Goal: Communication & Community: Answer question/provide support

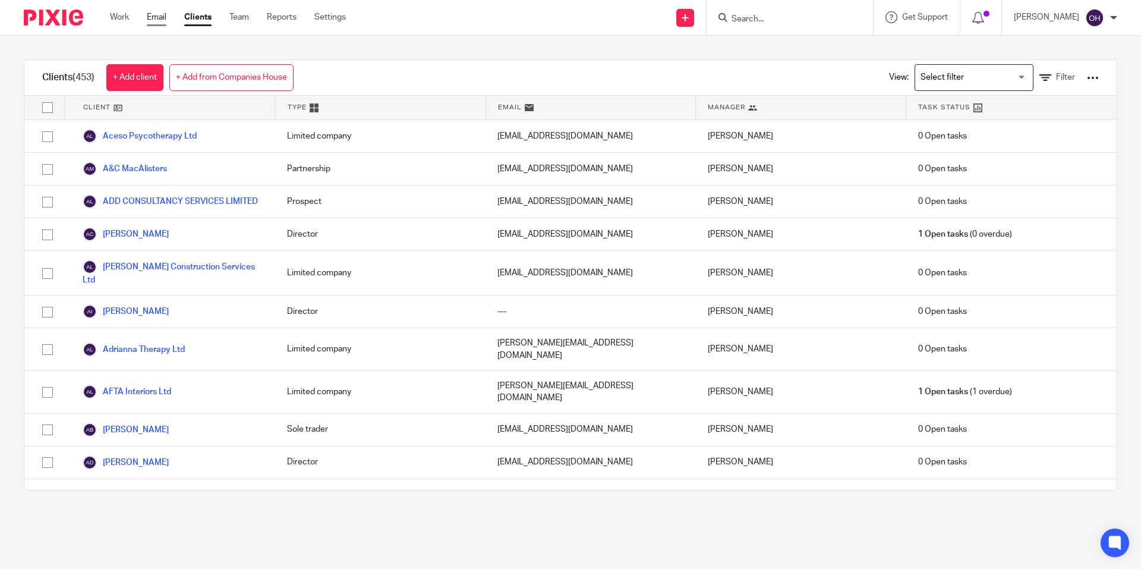
click at [150, 21] on link "Email" at bounding box center [157, 17] width 20 height 12
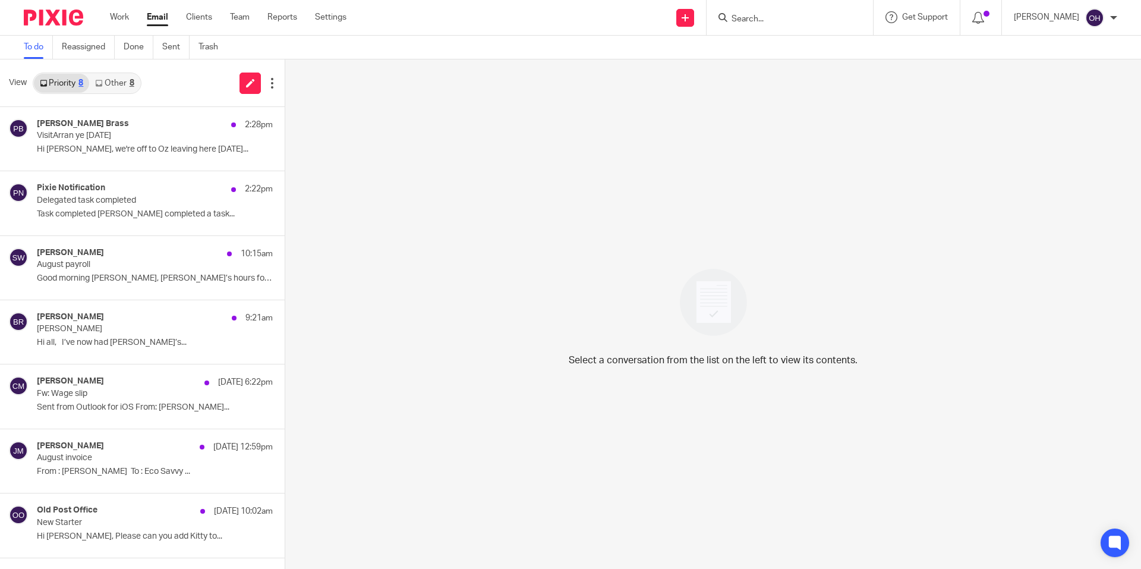
click at [127, 81] on link "Other 8" at bounding box center [114, 83] width 51 height 19
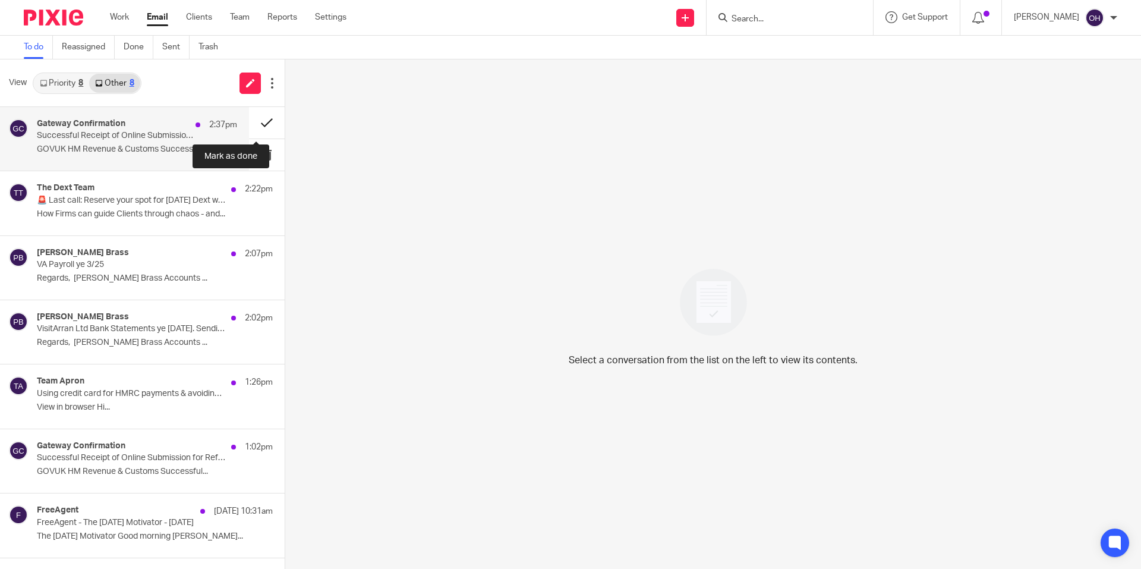
click at [252, 118] on button at bounding box center [267, 122] width 36 height 31
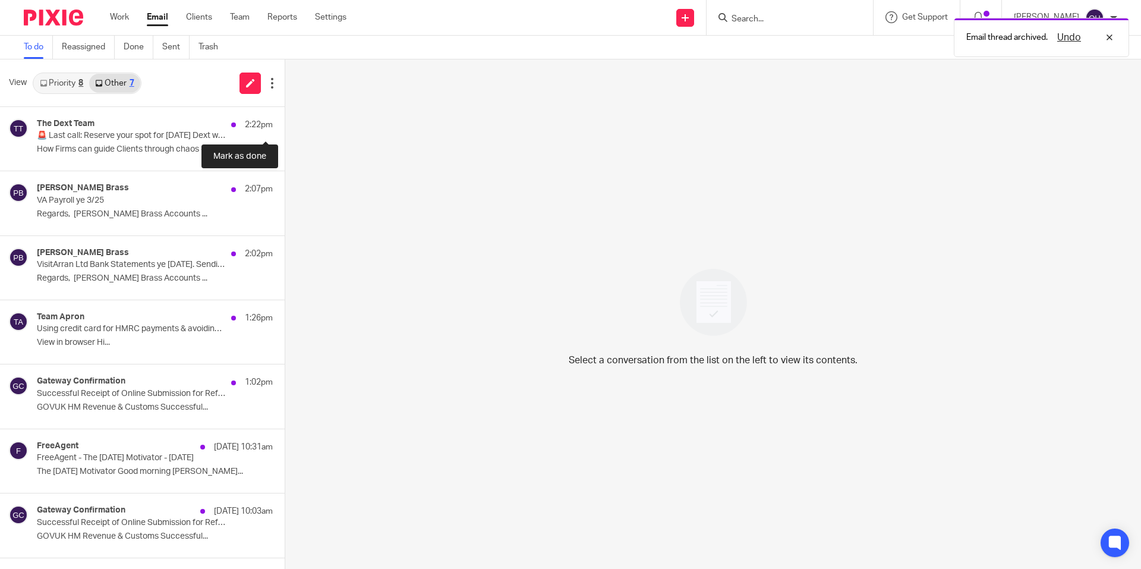
click at [285, 118] on button at bounding box center [290, 122] width 10 height 31
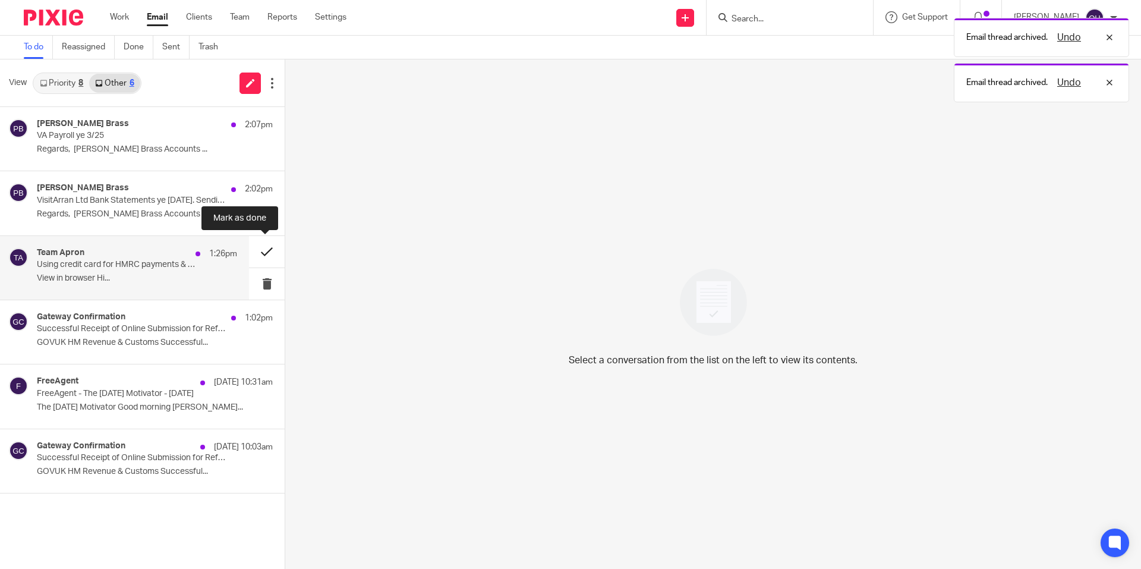
click at [257, 250] on button at bounding box center [267, 251] width 36 height 31
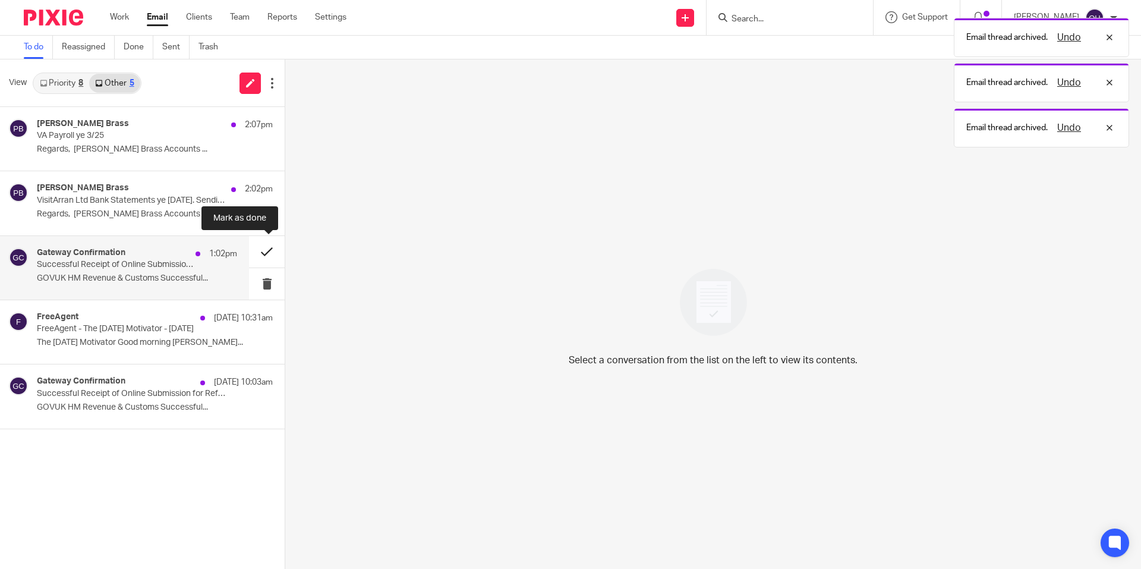
click at [258, 250] on button at bounding box center [267, 251] width 36 height 31
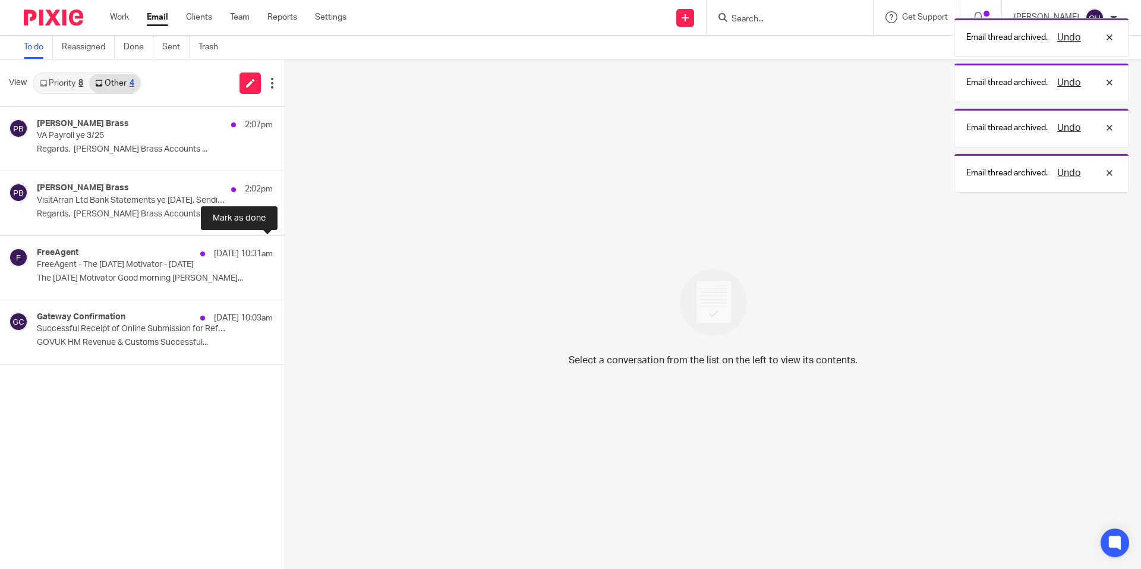
click at [285, 250] on button at bounding box center [290, 251] width 10 height 31
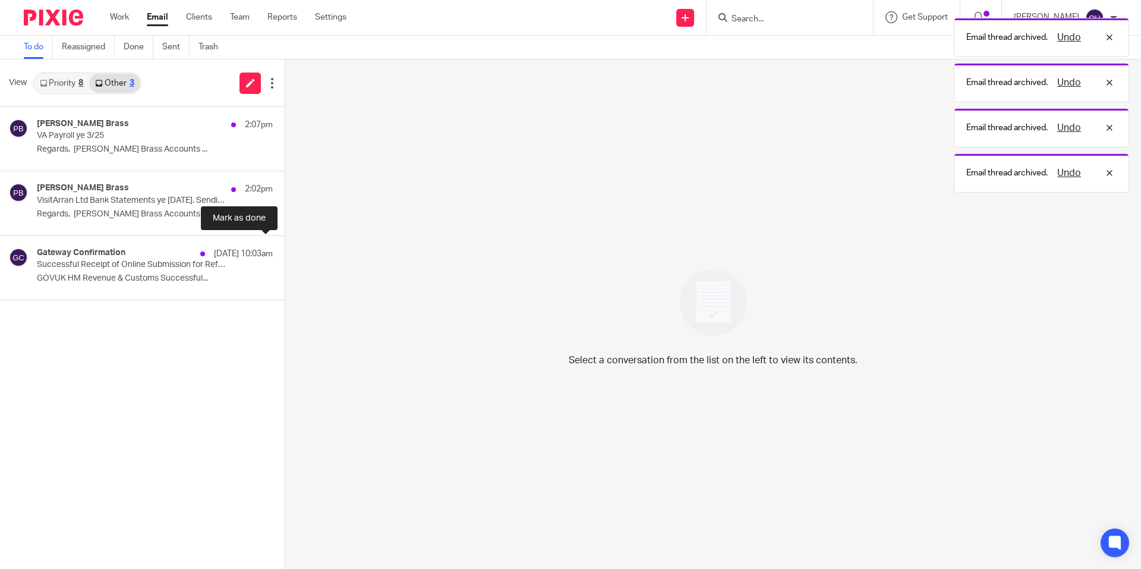
click at [285, 250] on button at bounding box center [290, 251] width 10 height 31
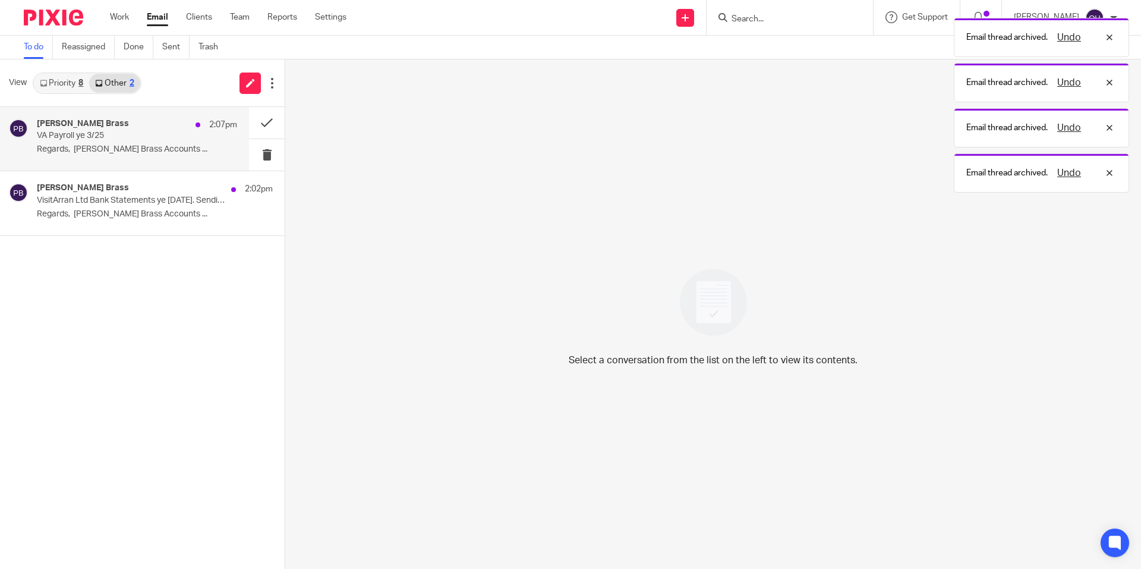
click at [100, 131] on p "VA Payroll ye 3/25" at bounding box center [117, 136] width 160 height 10
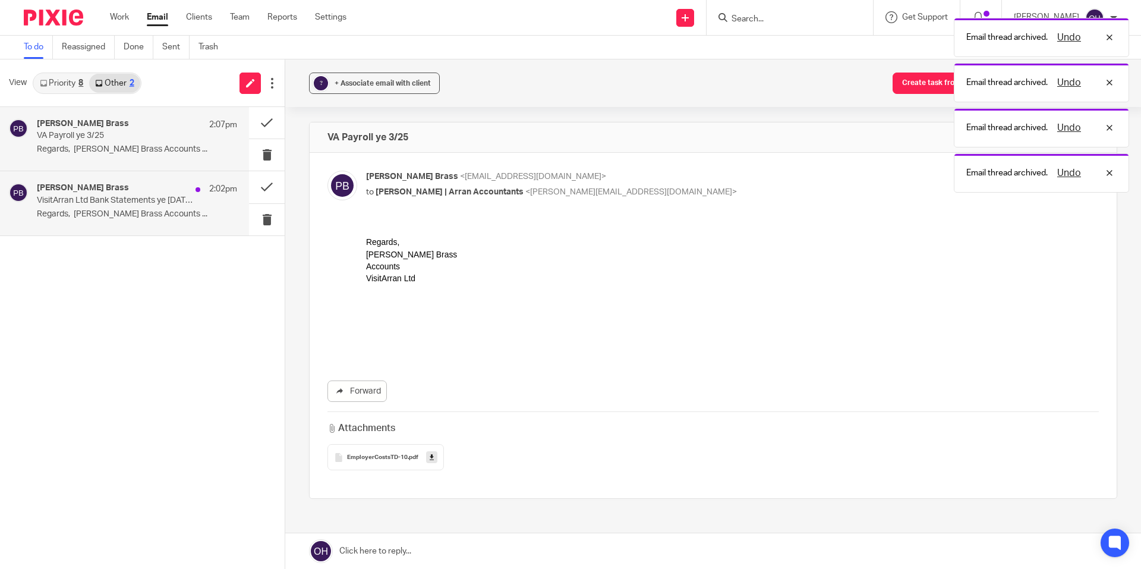
click at [140, 225] on div "Penny Brass 2:02pm VisitArran Ltd Bank Statements ye March 25. Sending you acco…" at bounding box center [124, 203] width 249 height 64
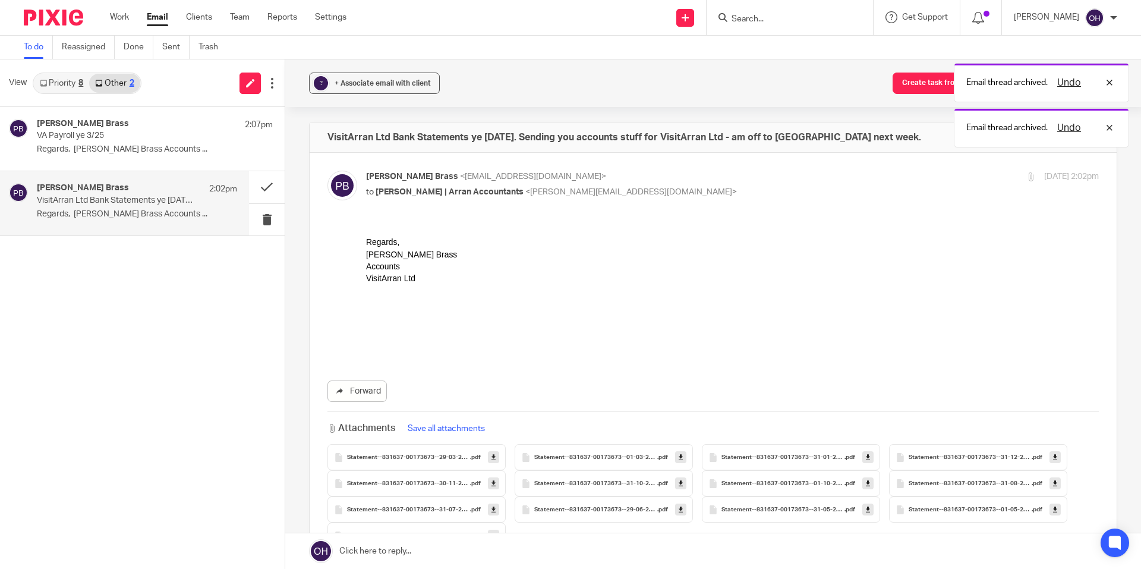
click at [77, 75] on link "Priority 8" at bounding box center [61, 83] width 55 height 19
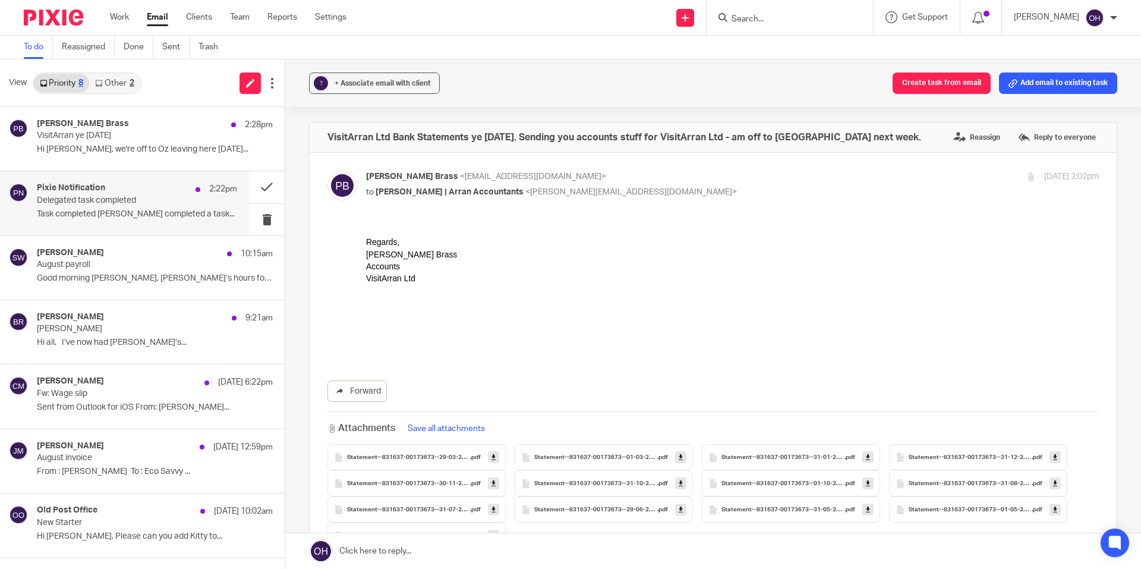
click at [171, 214] on p "Task completed Sarah Kash completed a task..." at bounding box center [137, 214] width 200 height 10
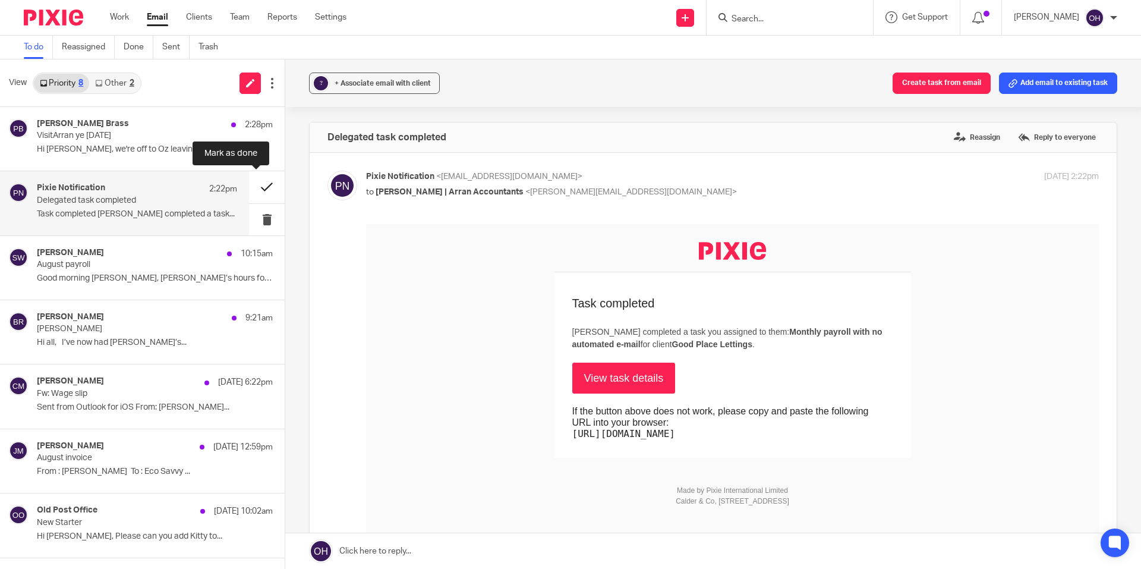
click at [257, 187] on button at bounding box center [267, 186] width 36 height 31
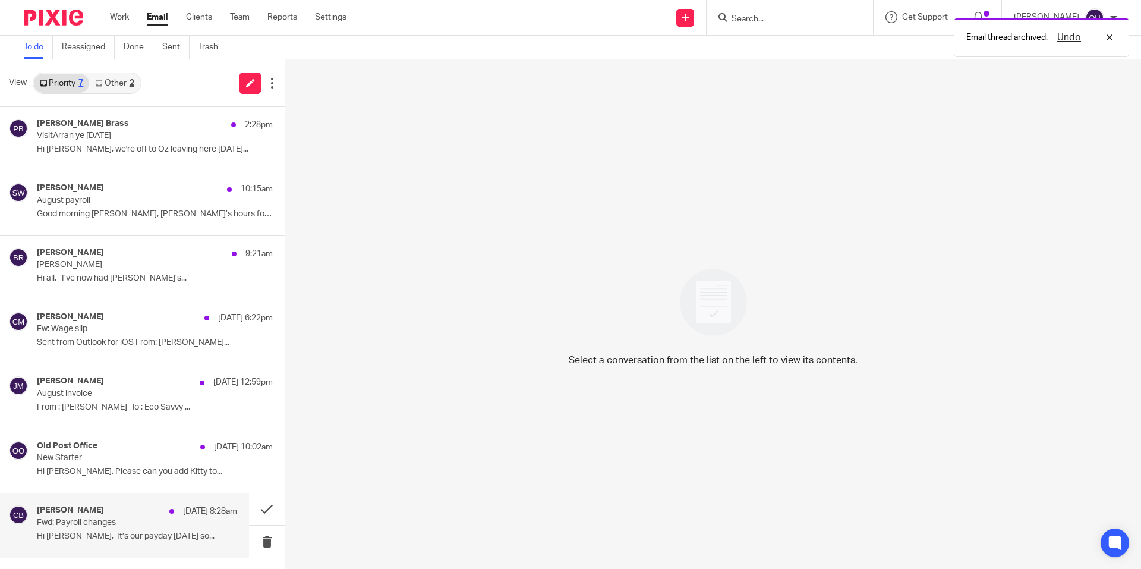
click at [168, 518] on p "Fwd: Payroll changes" at bounding box center [117, 522] width 160 height 10
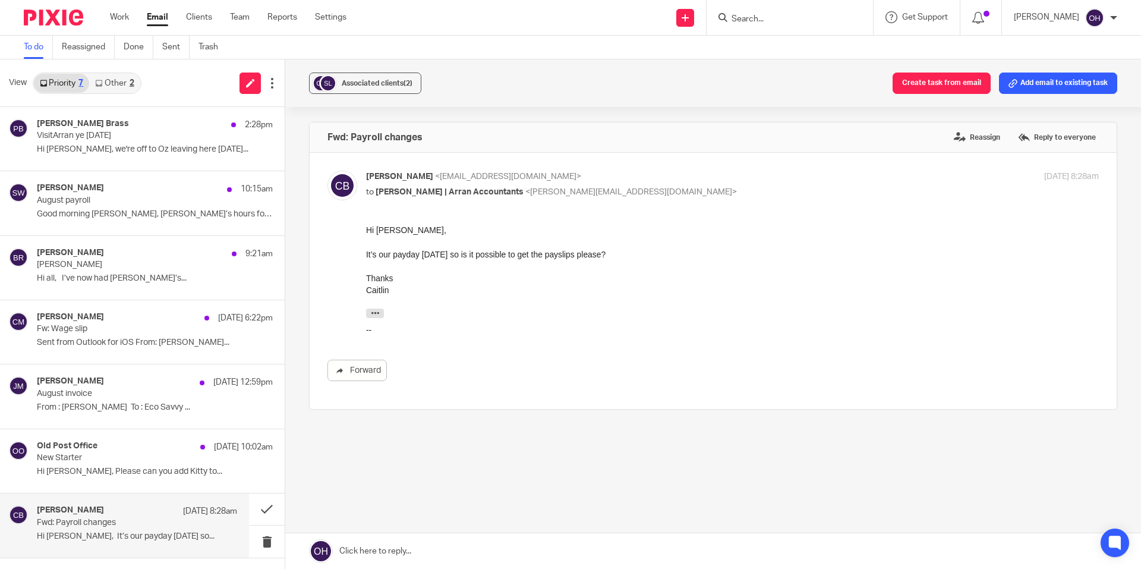
click at [771, 18] on input "Search" at bounding box center [783, 19] width 107 height 11
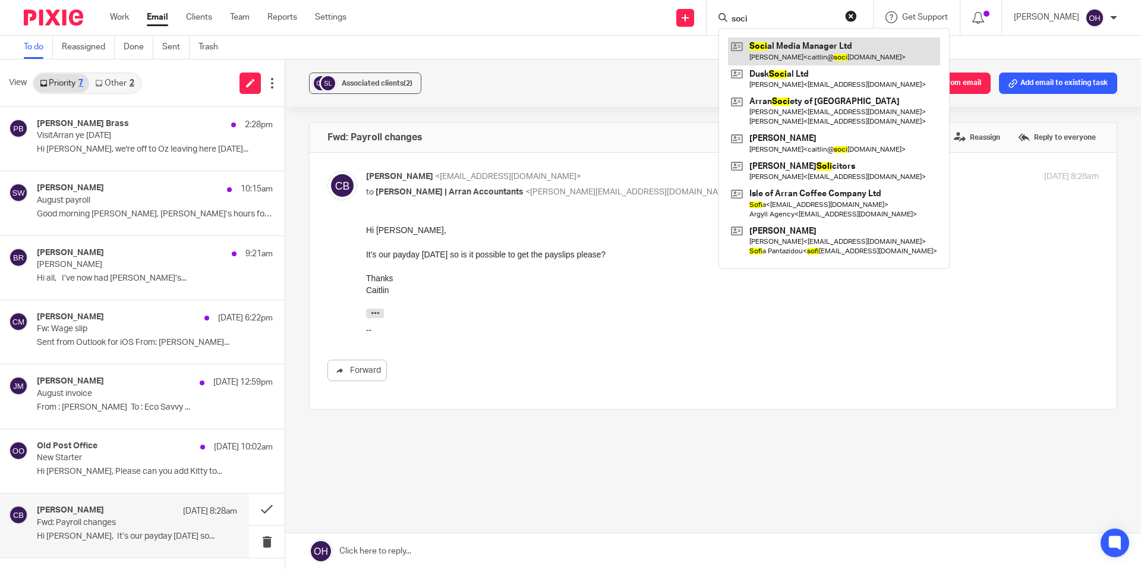
type input "soci"
click at [784, 51] on link at bounding box center [834, 50] width 212 height 27
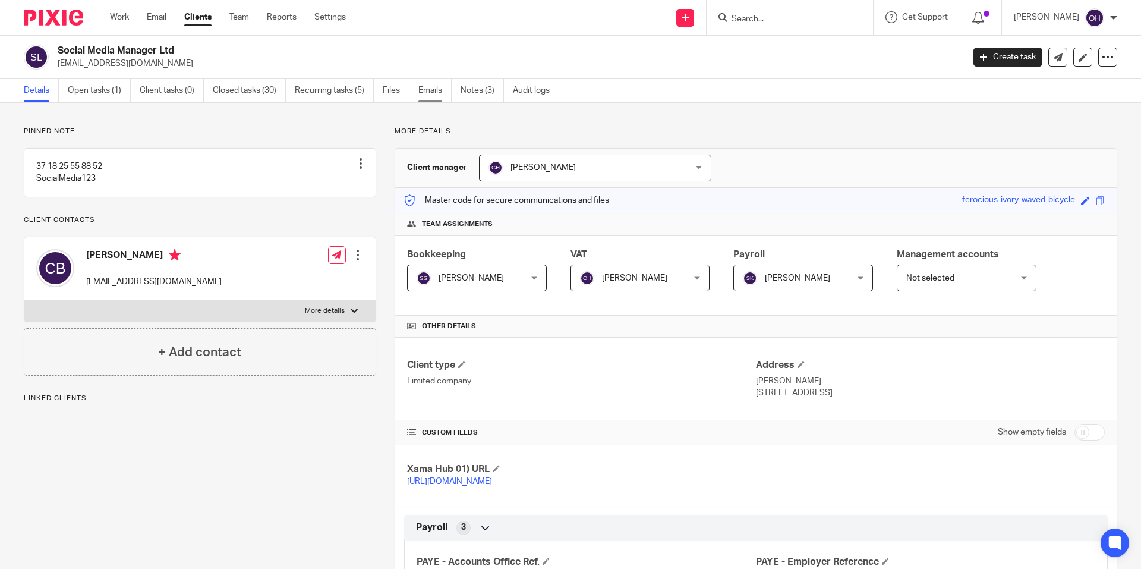
click at [435, 91] on link "Emails" at bounding box center [434, 90] width 33 height 23
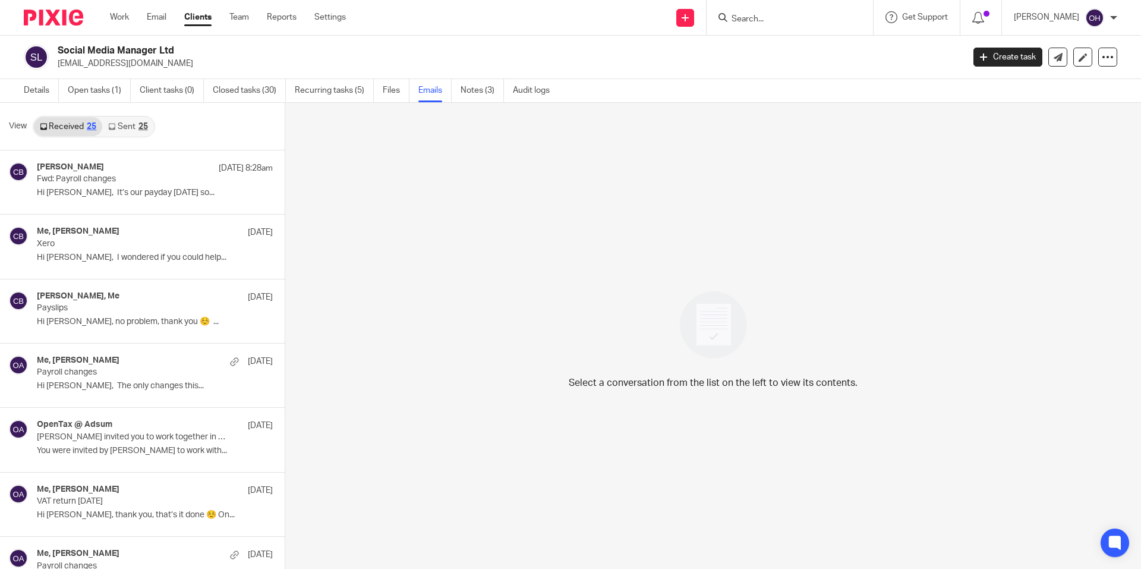
click at [138, 127] on div "25" at bounding box center [143, 126] width 10 height 8
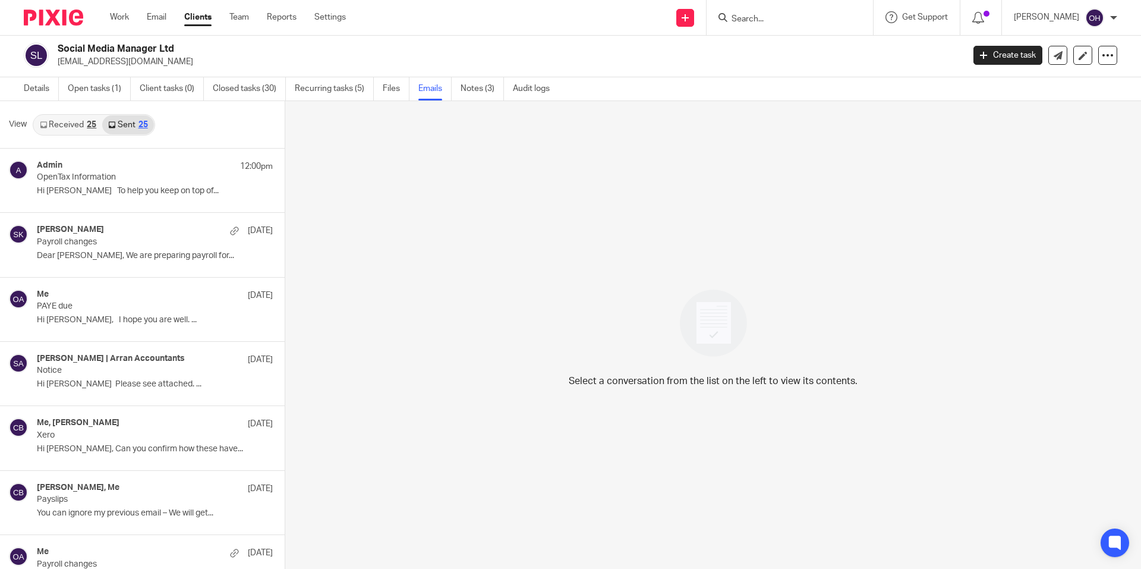
click at [81, 125] on link "Received 25" at bounding box center [68, 124] width 68 height 19
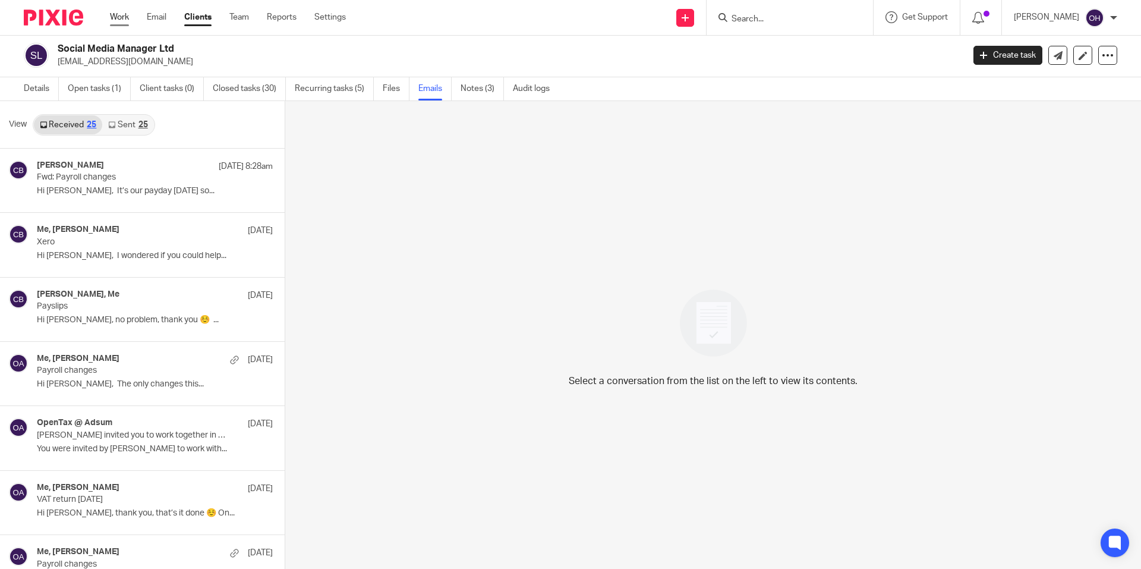
click at [125, 17] on link "Work" at bounding box center [119, 17] width 19 height 12
